Goal: Entertainment & Leisure: Consume media (video, audio)

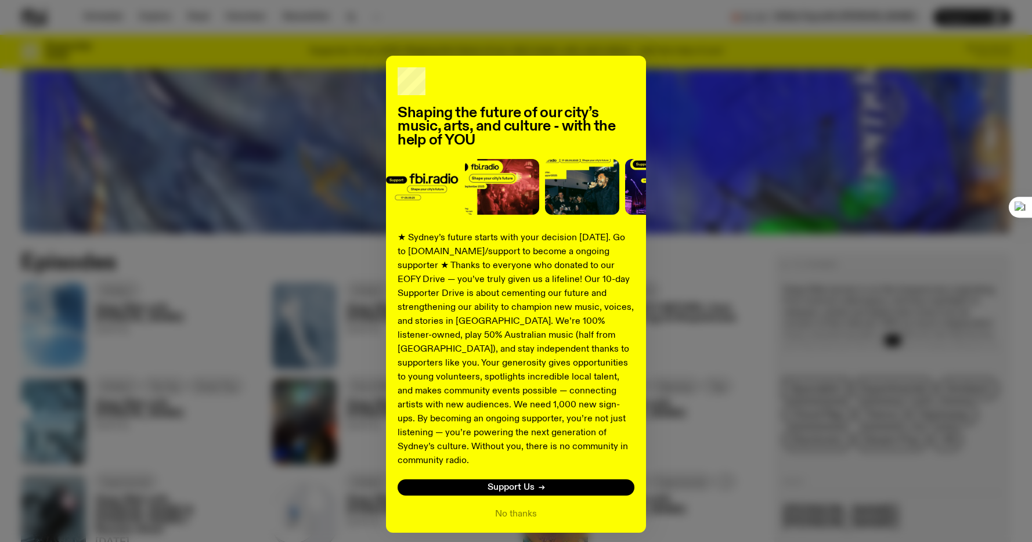
scroll to position [32, 0]
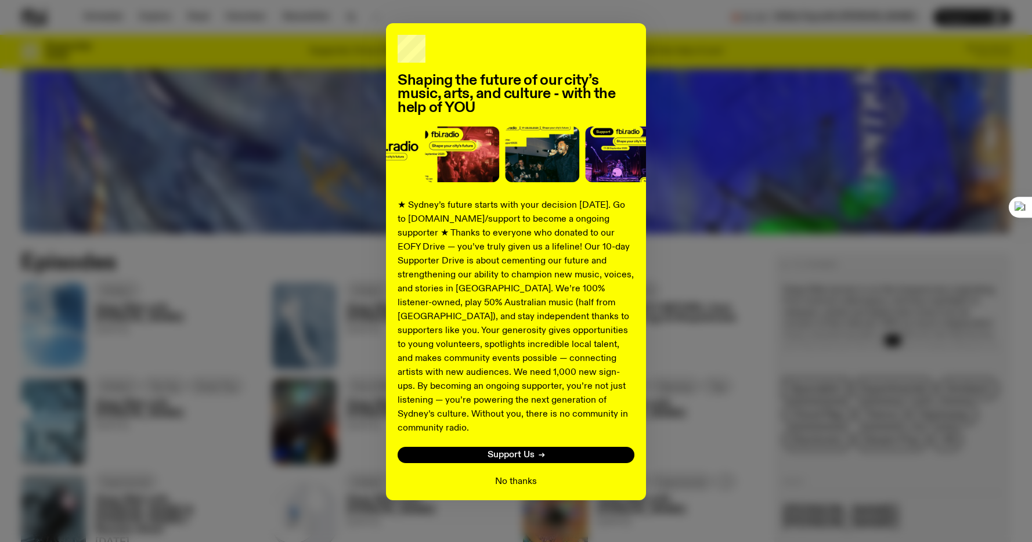
click at [516, 475] on button "No thanks" at bounding box center [516, 482] width 42 height 14
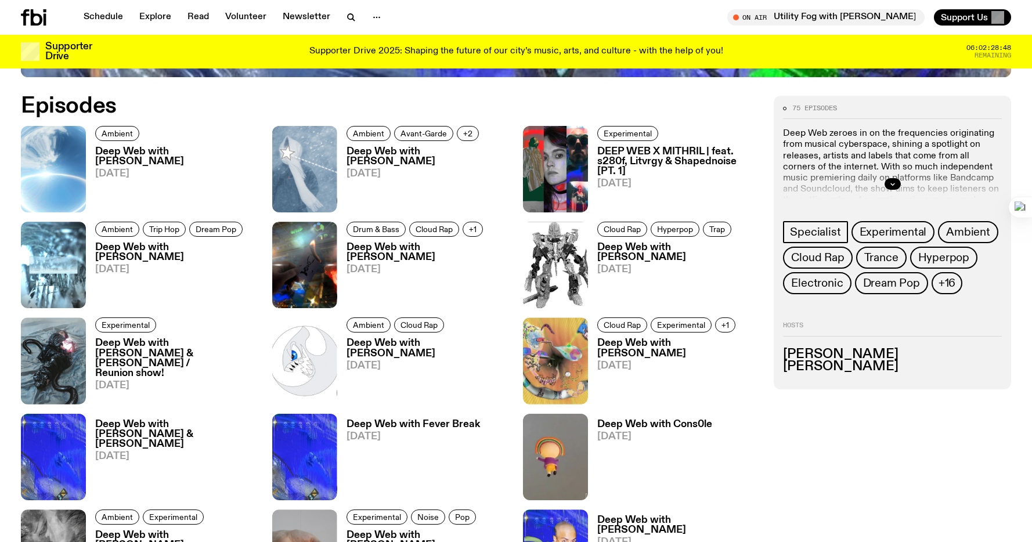
scroll to position [670, 0]
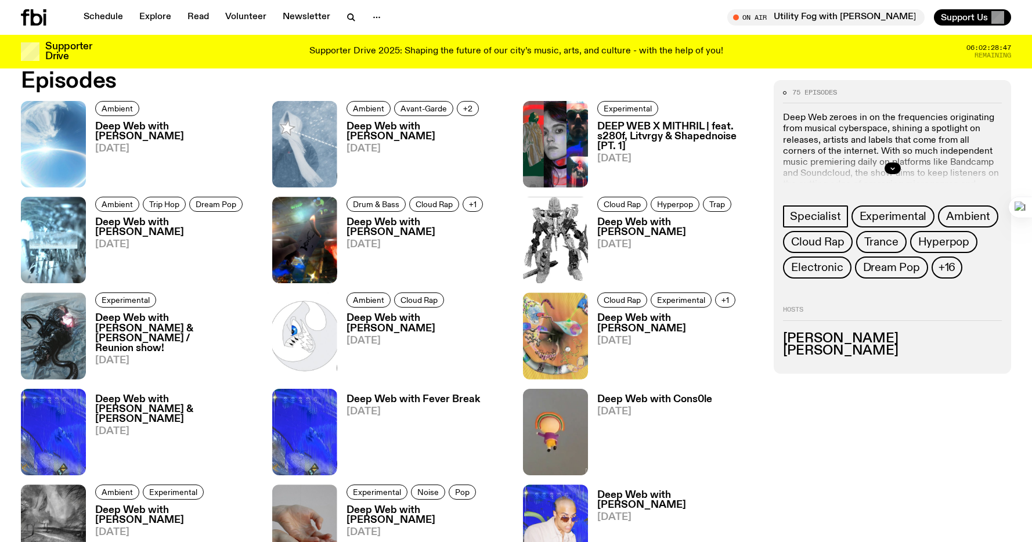
click at [380, 128] on h3 "Deep Web with [PERSON_NAME]" at bounding box center [427, 132] width 163 height 20
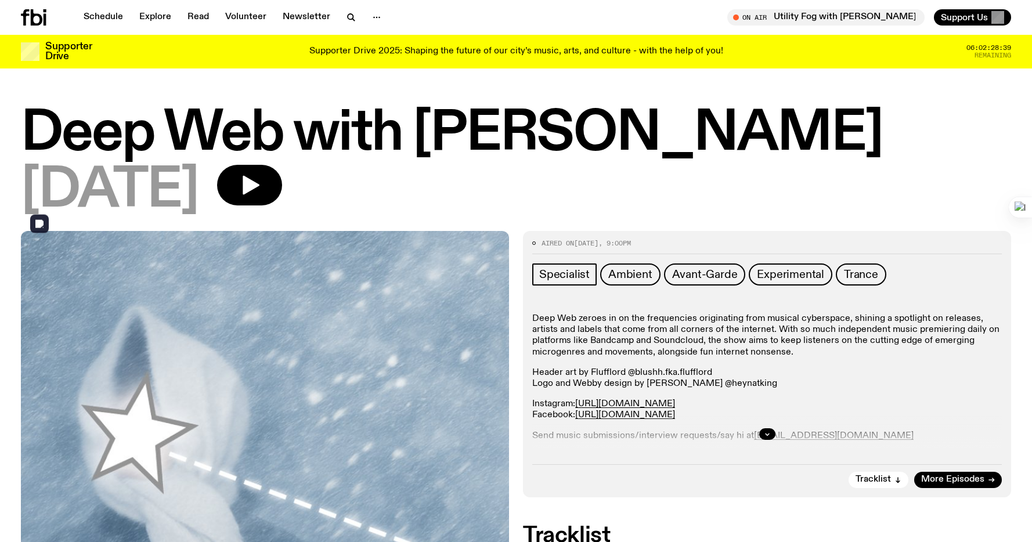
scroll to position [59, 0]
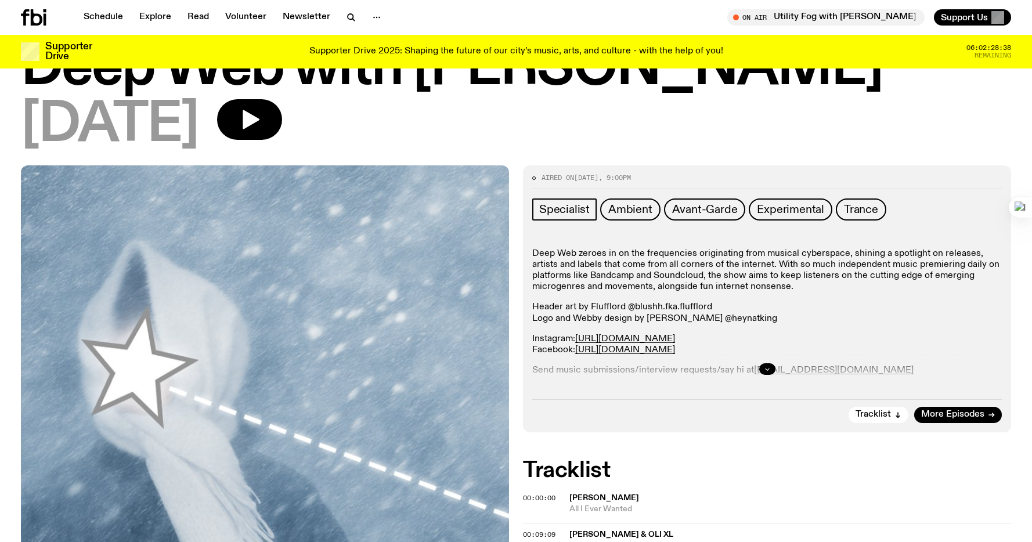
click at [772, 368] on button "button" at bounding box center [767, 369] width 16 height 12
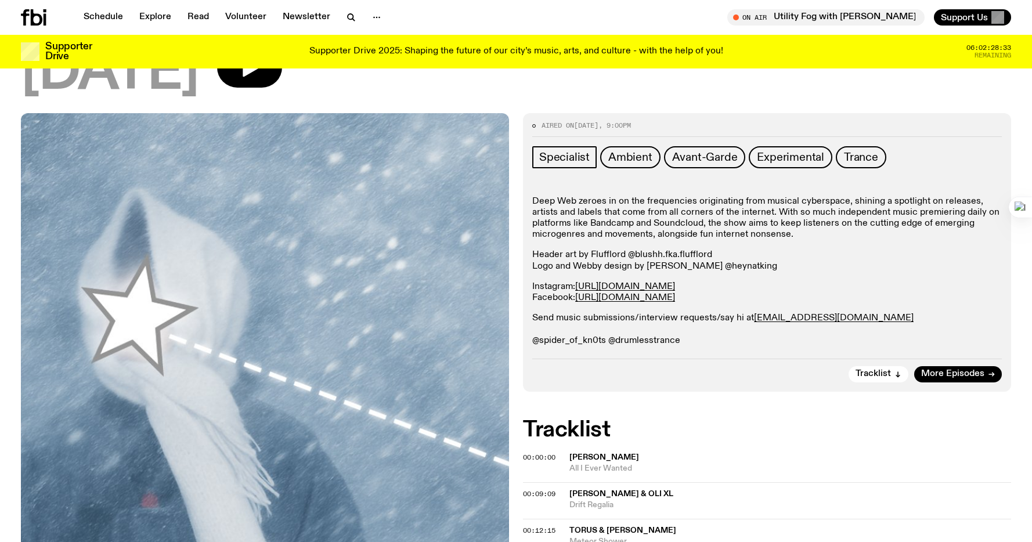
scroll to position [0, 0]
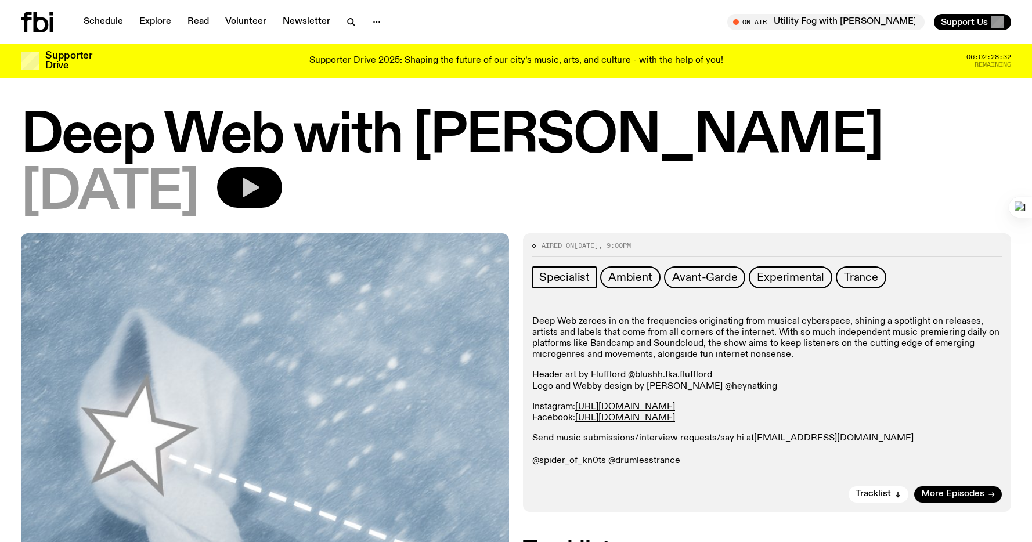
click at [282, 186] on button "button" at bounding box center [249, 187] width 65 height 41
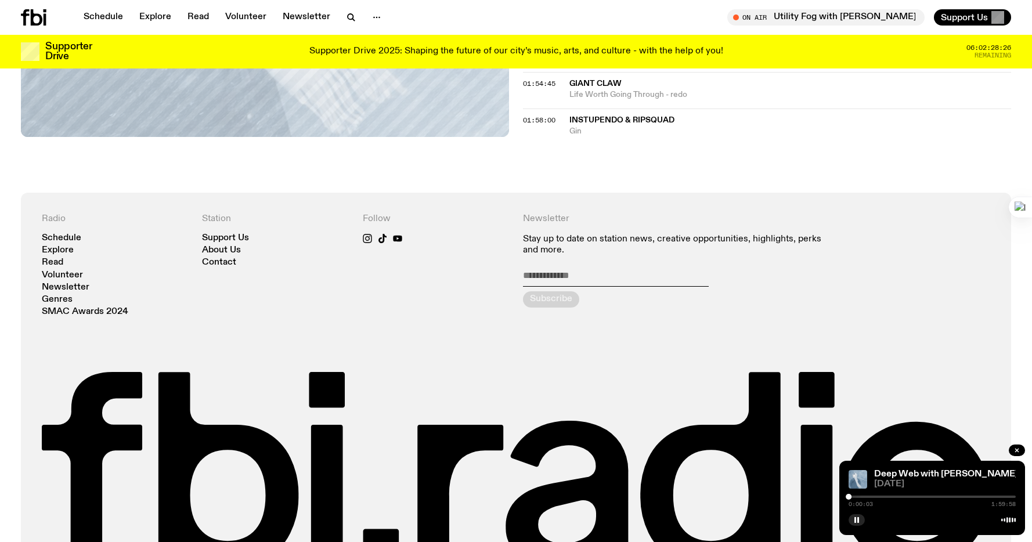
scroll to position [1393, 0]
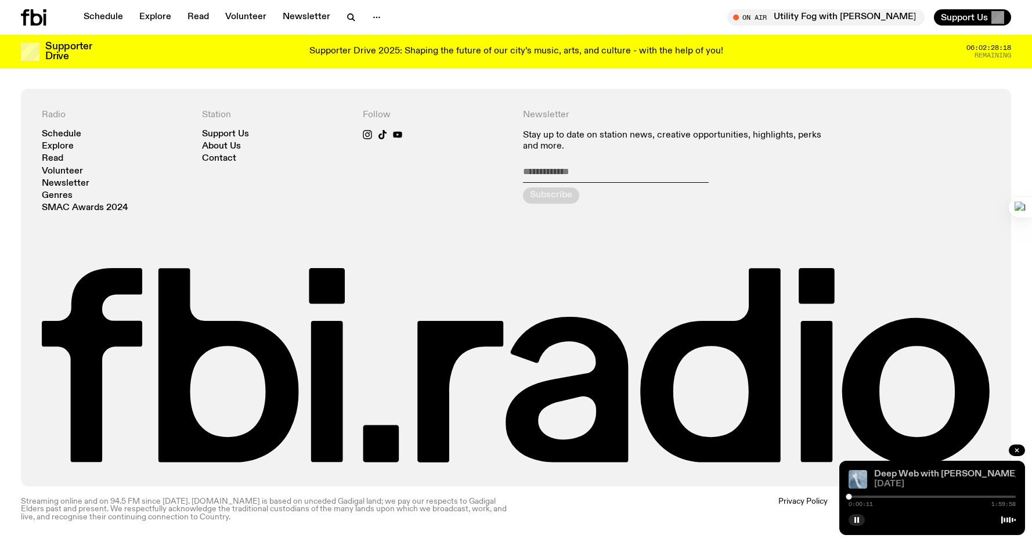
click at [920, 473] on link "Deep Web with [PERSON_NAME]" at bounding box center [946, 473] width 144 height 9
click at [898, 487] on span "[DATE]" at bounding box center [945, 484] width 142 height 9
click at [1005, 476] on div "Deep Web with [PERSON_NAME]" at bounding box center [944, 474] width 144 height 9
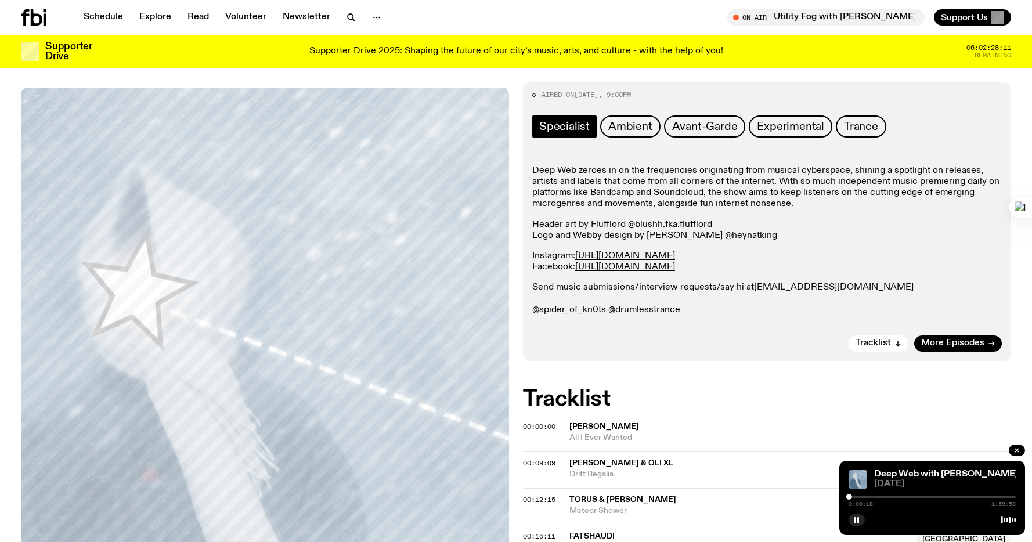
scroll to position [148, 0]
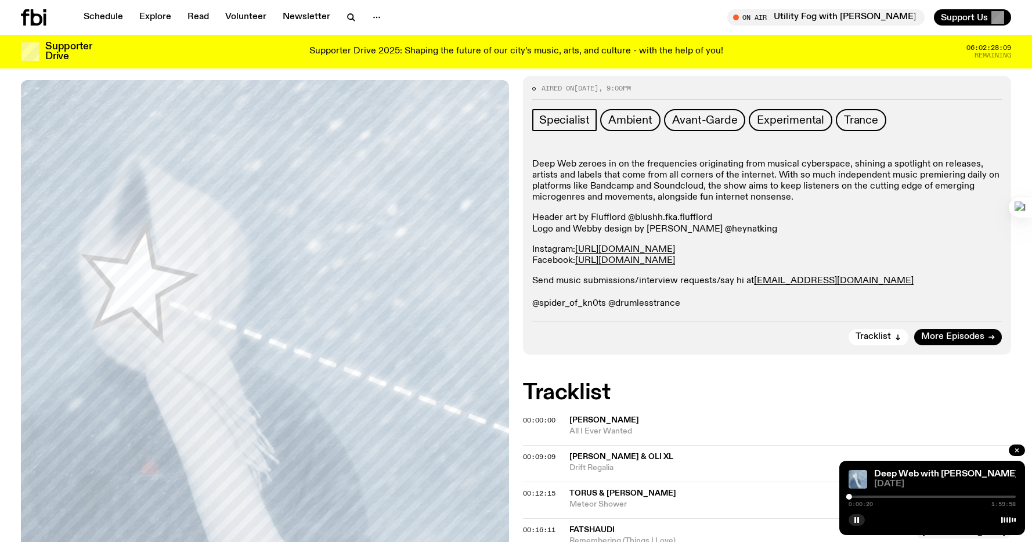
click at [676, 302] on p "Send music submissions/interview requests/say hi at [EMAIL_ADDRESS][DOMAIN_NAME…" at bounding box center [766, 293] width 469 height 34
click at [650, 220] on p "Header art by Flufflord @blushh.fka.flufflord Logo and Webby design by [PERSON_…" at bounding box center [766, 223] width 469 height 22
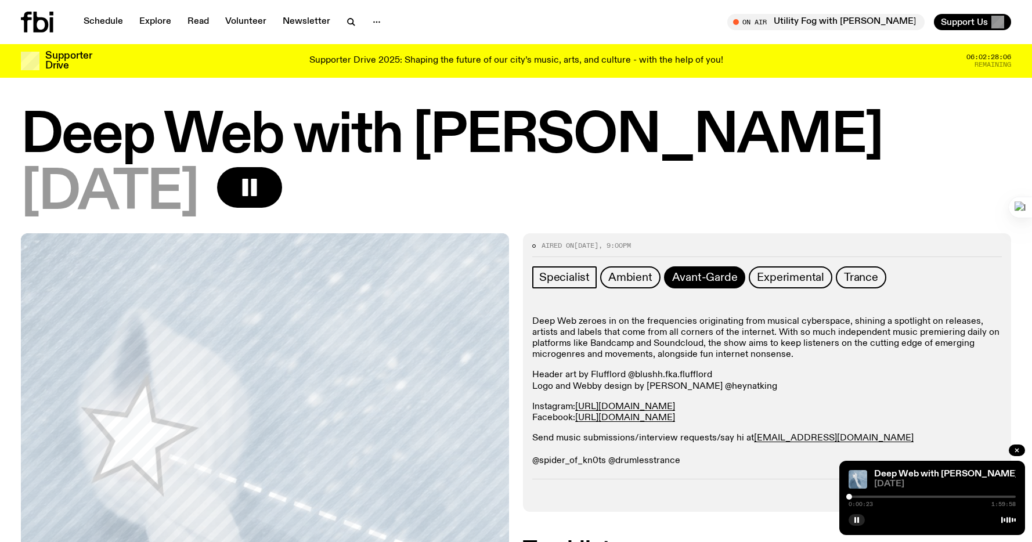
click at [694, 285] on link "Avant-Garde" at bounding box center [705, 277] width 82 height 22
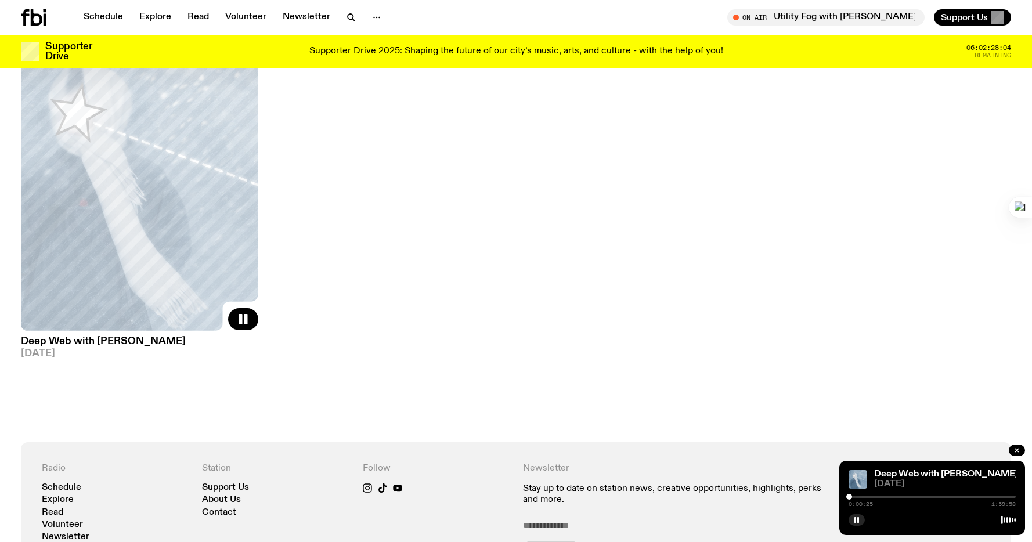
scroll to position [113, 0]
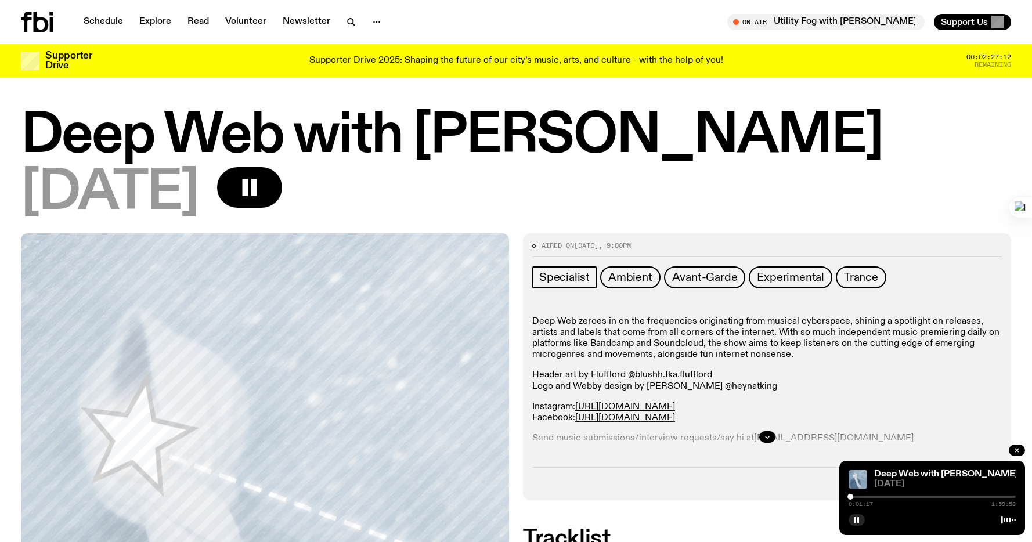
click at [852, 494] on div "0:01:17 1:59:58" at bounding box center [931, 500] width 167 height 14
click at [855, 496] on div at bounding box center [931, 497] width 167 height 2
click at [852, 497] on div at bounding box center [852, 497] width 6 height 6
click at [854, 497] on div at bounding box center [854, 497] width 6 height 6
click at [852, 497] on div at bounding box center [854, 497] width 6 height 6
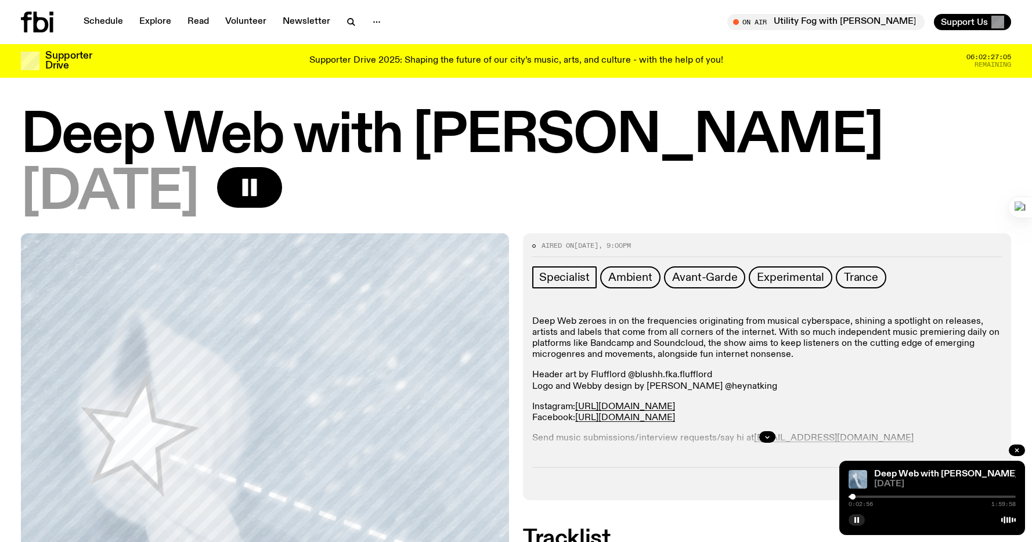
click at [853, 497] on div at bounding box center [852, 497] width 6 height 6
click at [854, 497] on div at bounding box center [853, 497] width 6 height 6
click at [853, 497] on div at bounding box center [854, 497] width 6 height 6
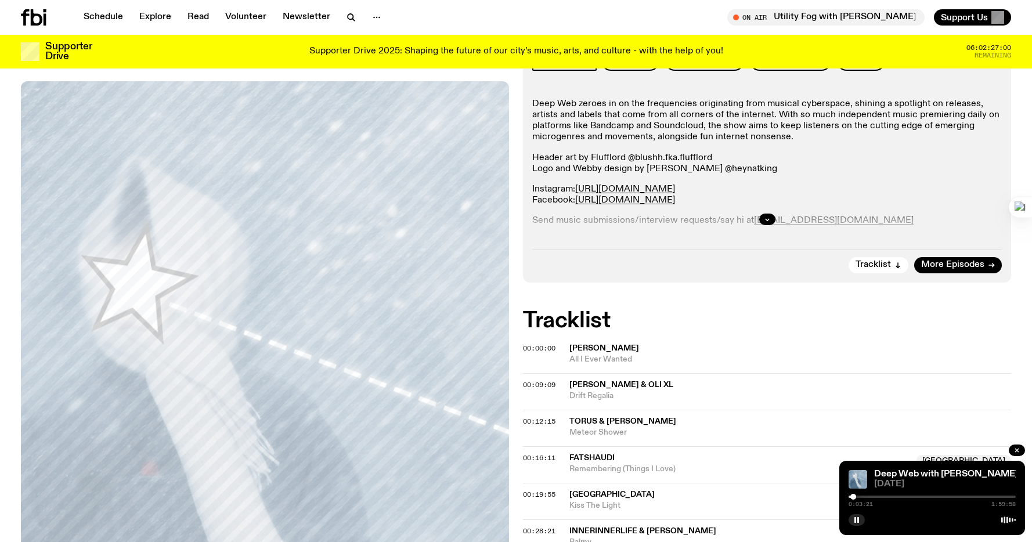
scroll to position [208, 0]
click at [768, 216] on icon "button" at bounding box center [767, 219] width 7 height 7
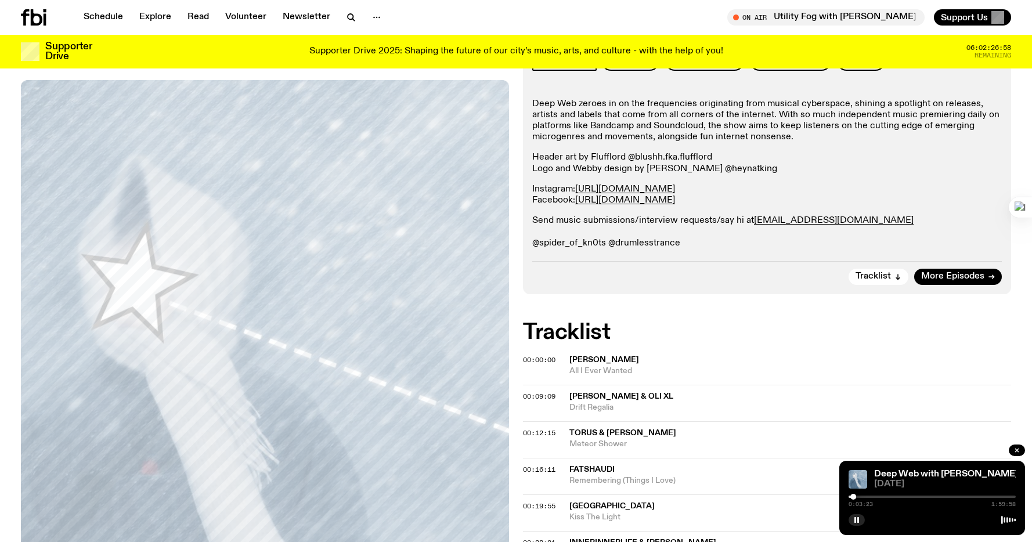
scroll to position [425, 0]
